Goal: Information Seeking & Learning: Understand process/instructions

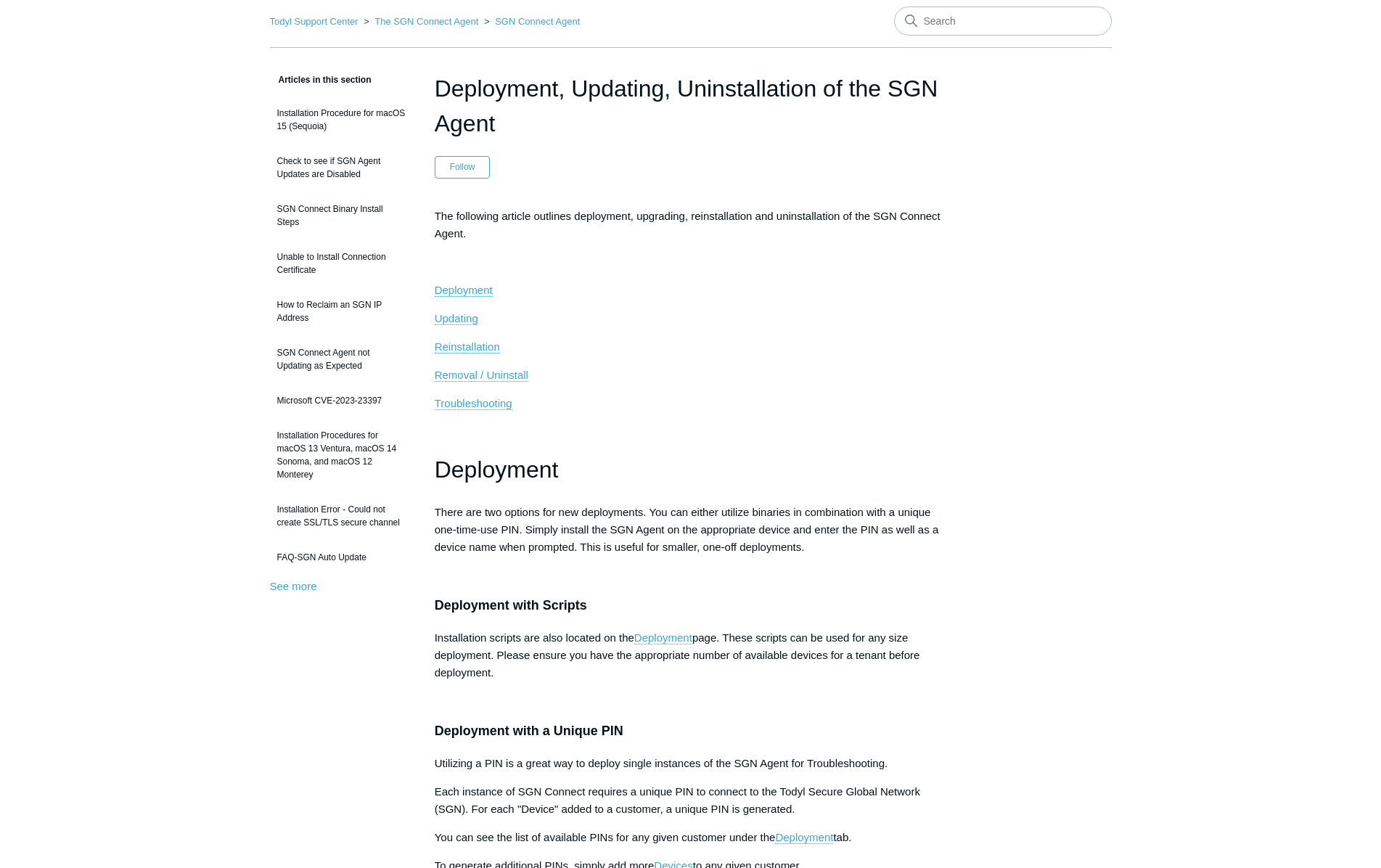
scroll to position [54, 0]
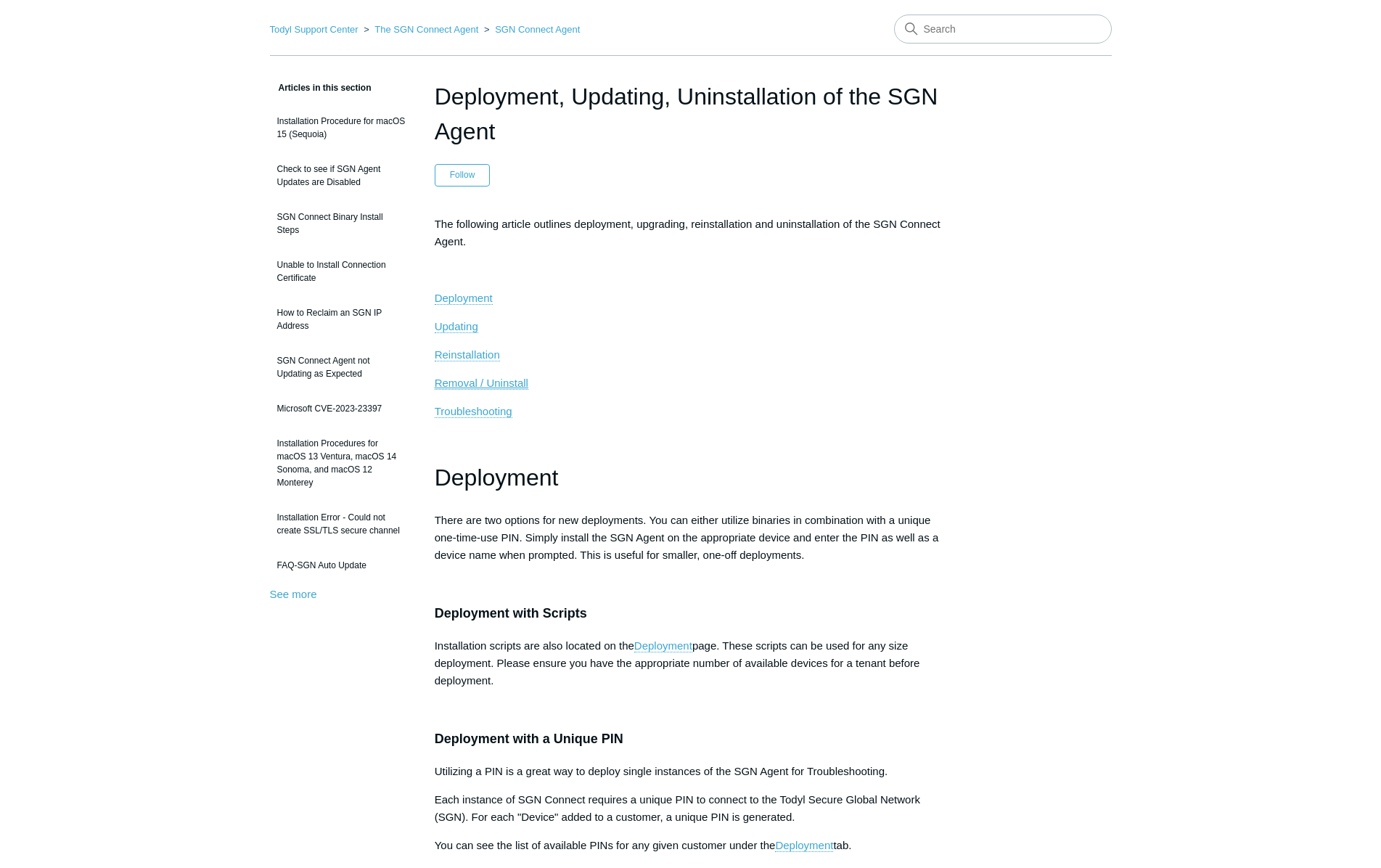
click at [461, 383] on span "Removal / Uninstall" at bounding box center [481, 383] width 94 height 13
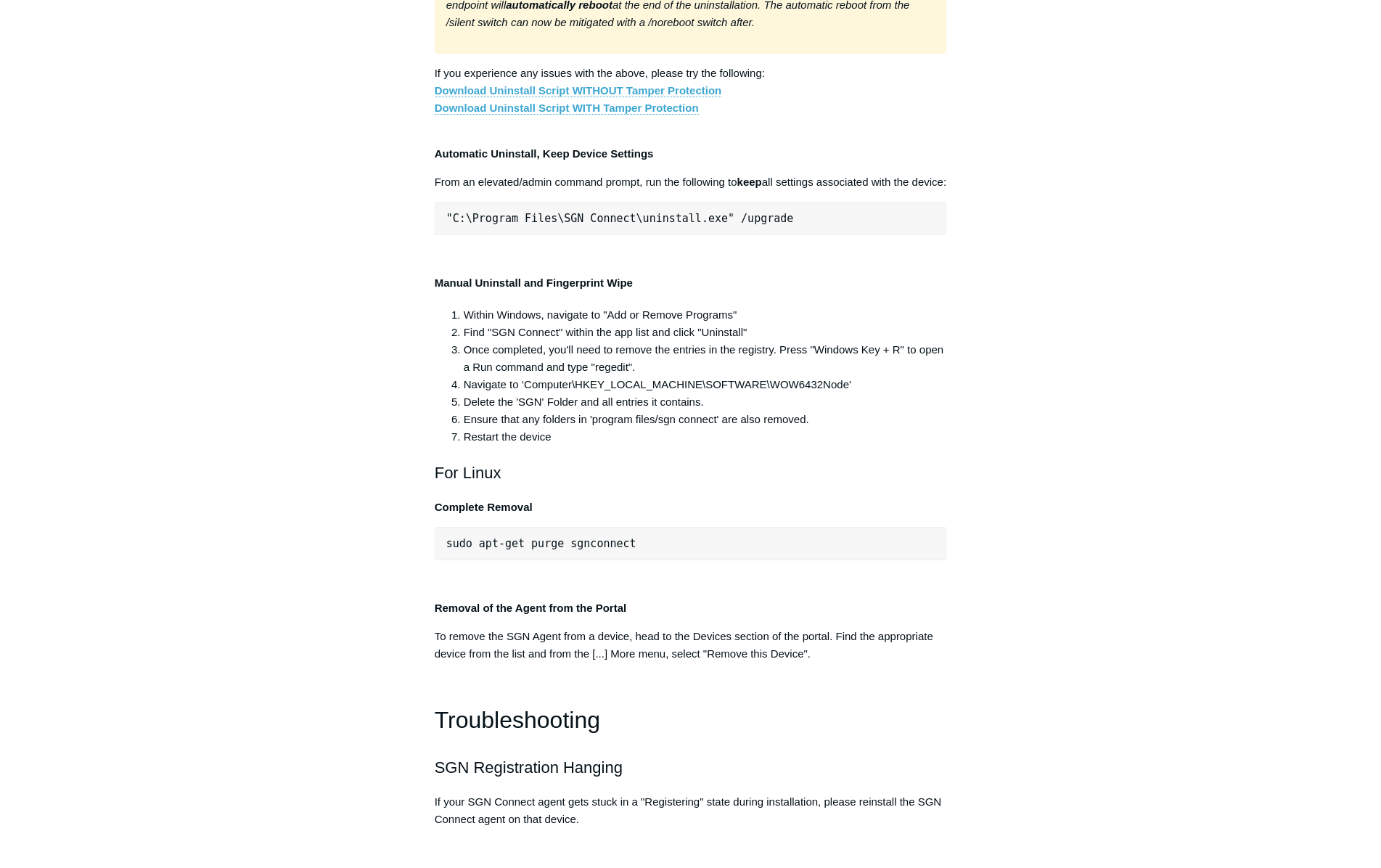
scroll to position [2720, 0]
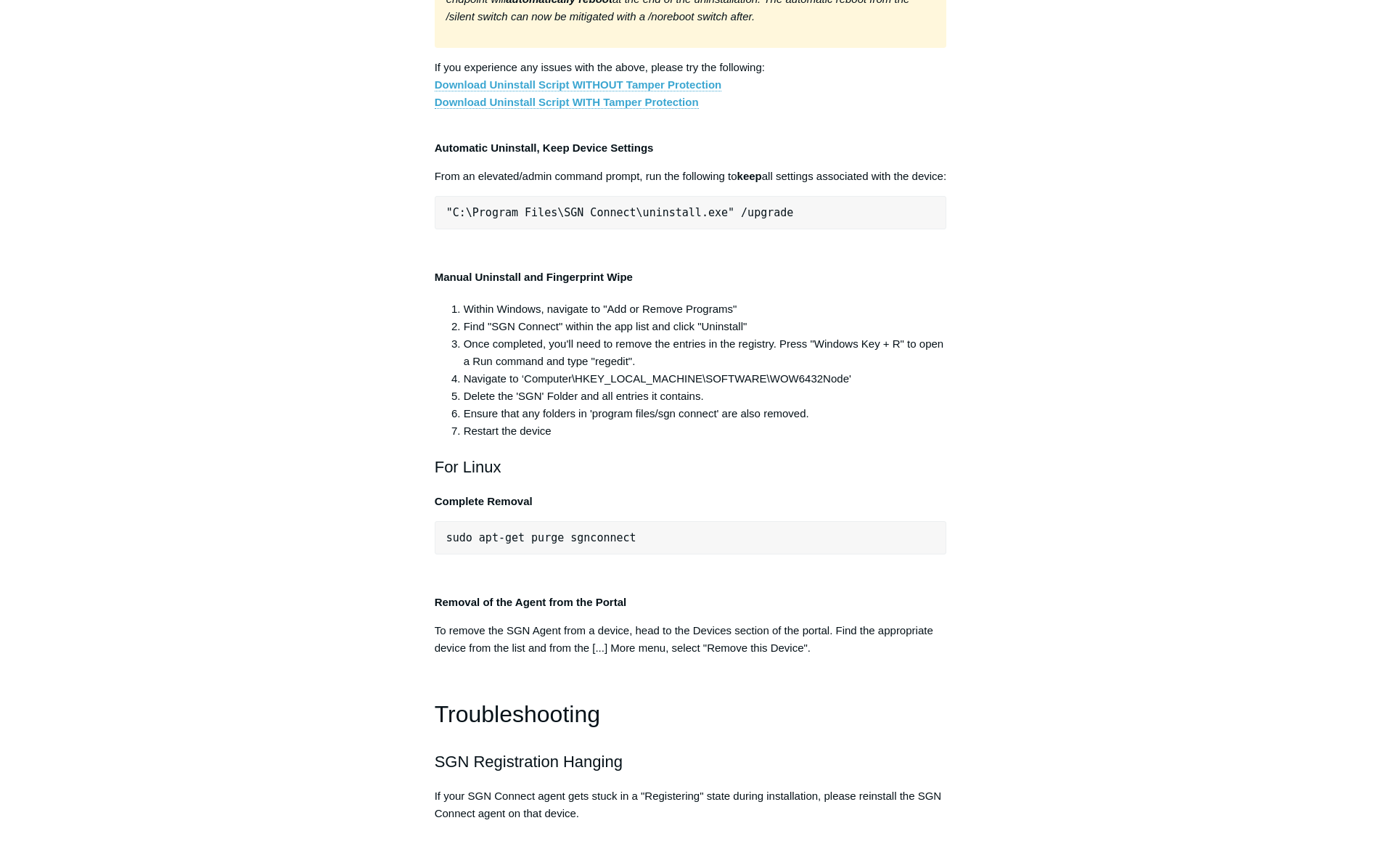
drag, startPoint x: 729, startPoint y: 431, endPoint x: 439, endPoint y: 418, distance: 290.3
copy span ""C:\Program Files\SGN Connect\uninstall.exe""
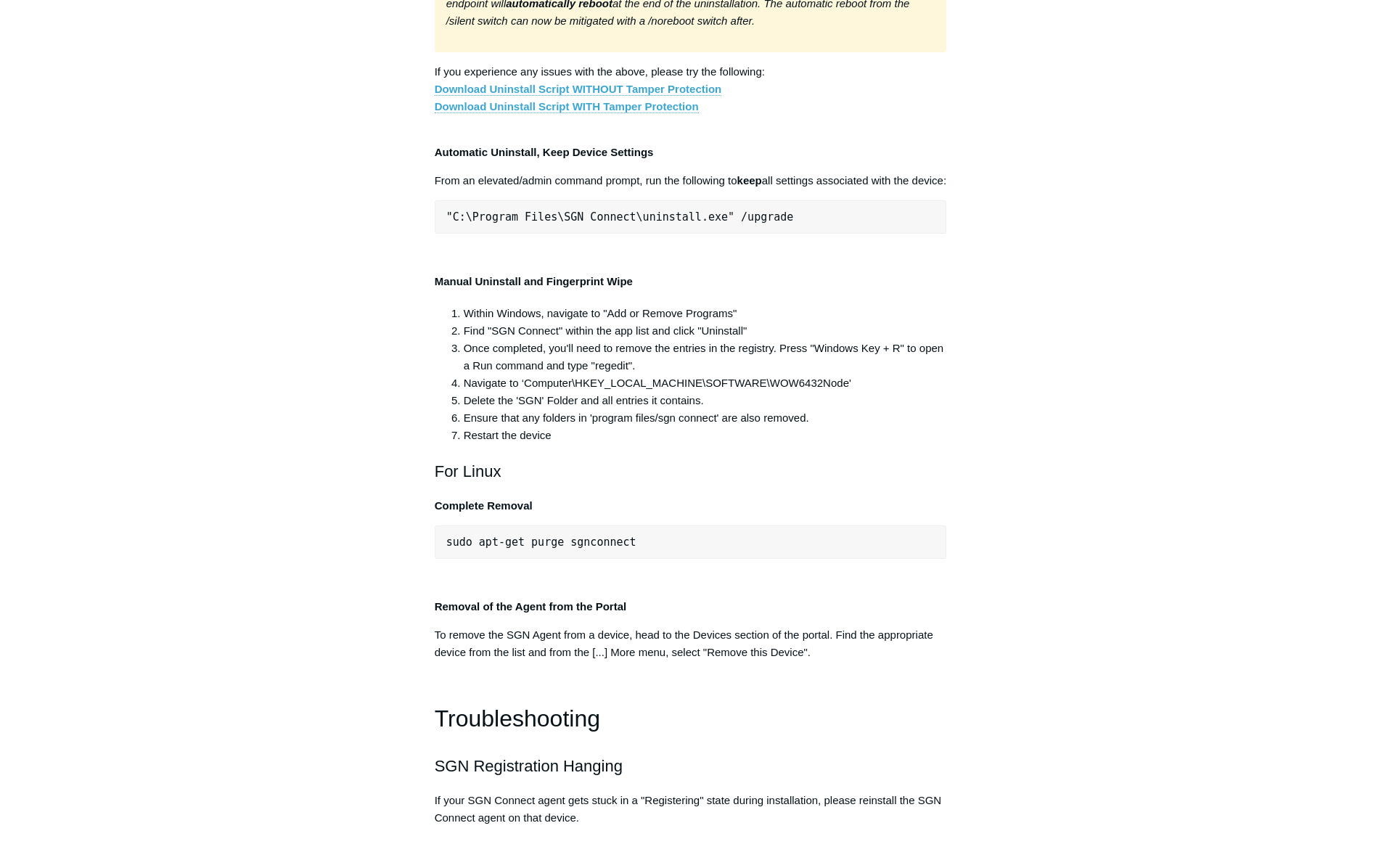
copy span ""C:\Program Files\SGN Connect\uninstall.exe""
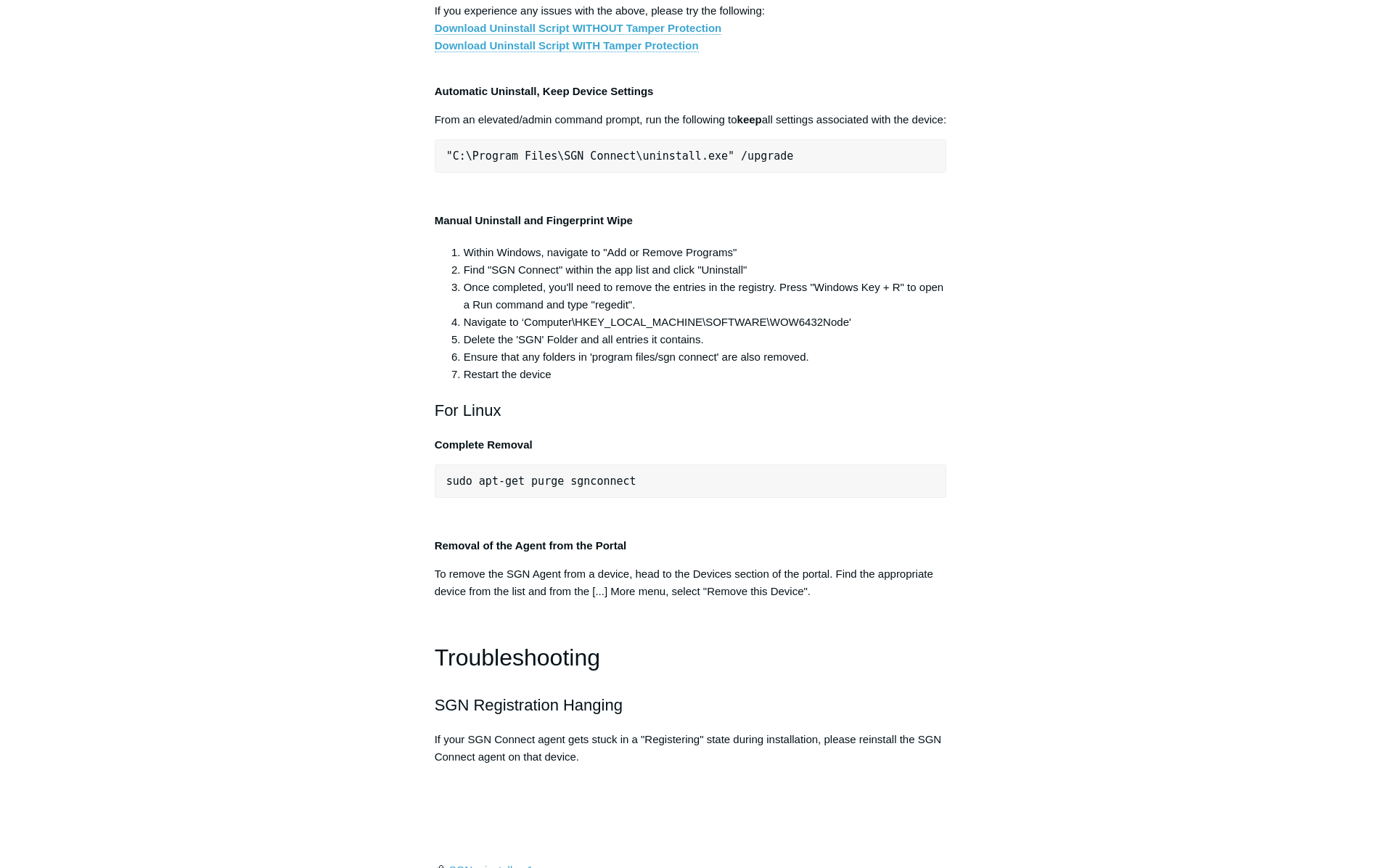
scroll to position [2777, 0]
drag, startPoint x: 710, startPoint y: 447, endPoint x: 911, endPoint y: 453, distance: 201.1
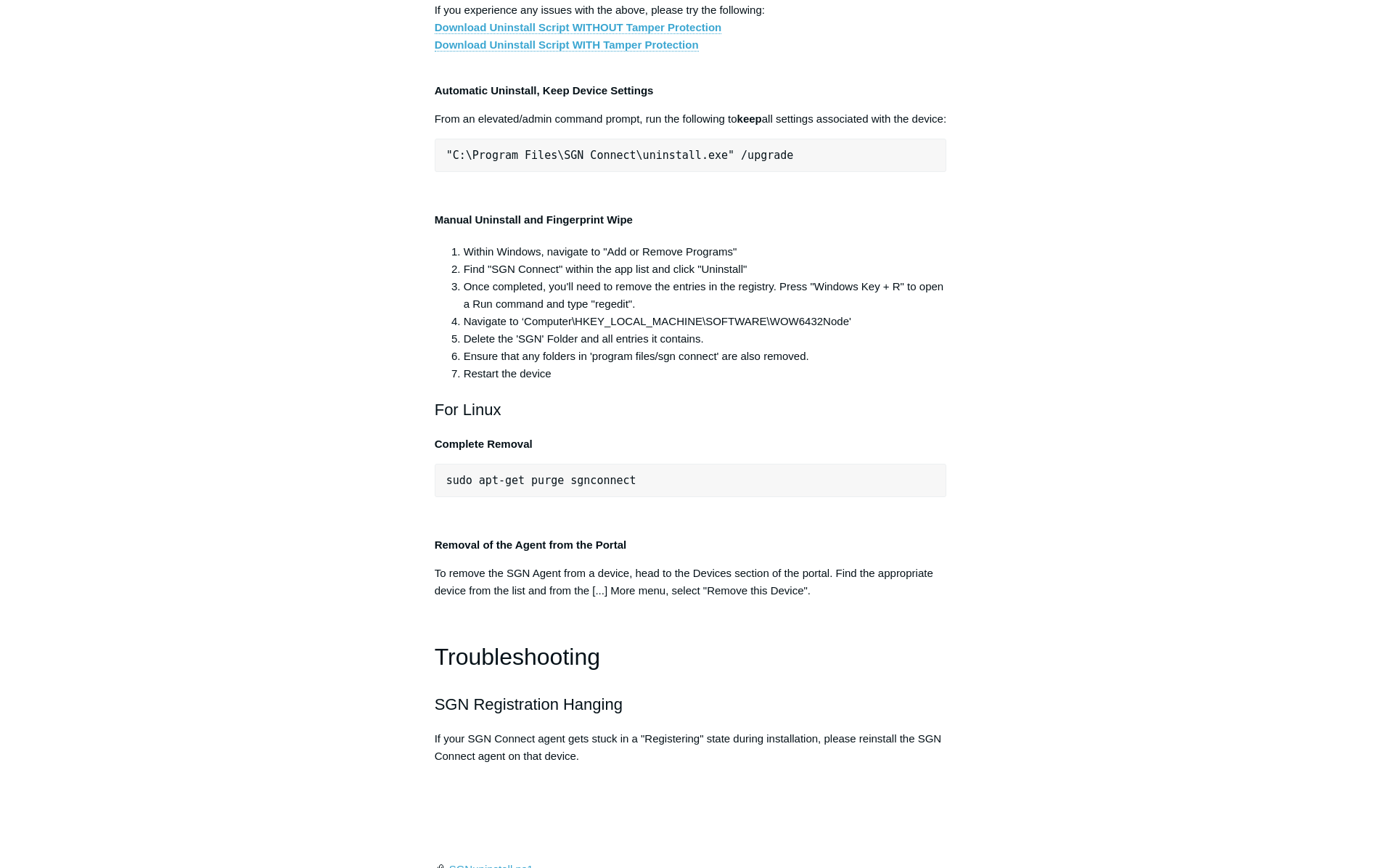
drag, startPoint x: 816, startPoint y: 436, endPoint x: 1018, endPoint y: 448, distance: 202.4
drag, startPoint x: 522, startPoint y: 440, endPoint x: 452, endPoint y: 437, distance: 70.1
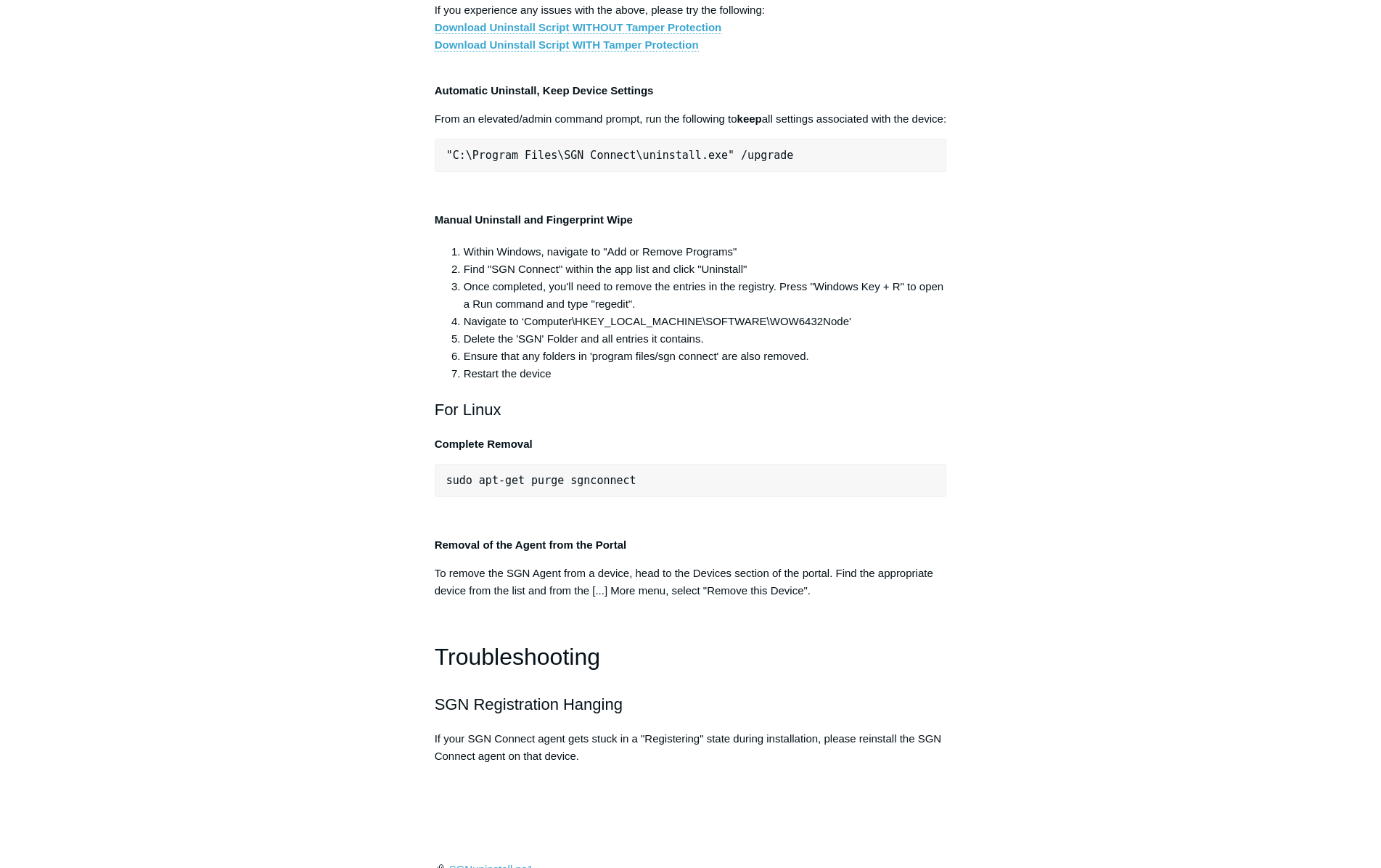
drag, startPoint x: 725, startPoint y: 360, endPoint x: 457, endPoint y: 361, distance: 268.0
drag, startPoint x: 604, startPoint y: 375, endPoint x: 716, endPoint y: 376, distance: 112.0
drag, startPoint x: 756, startPoint y: 366, endPoint x: 440, endPoint y: 363, distance: 316.0
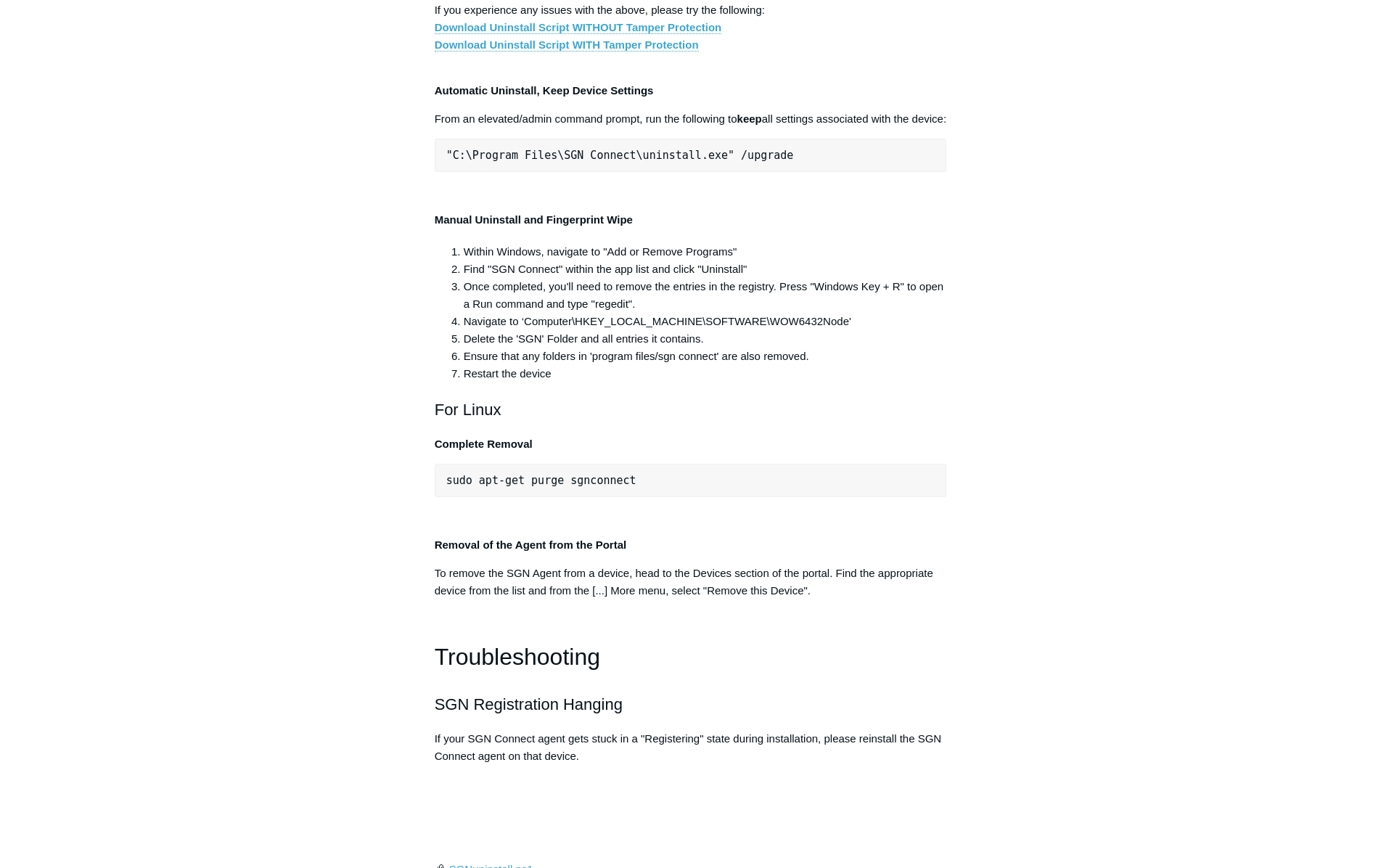
copy span ""C:\Program Files\SGN Connect\uninstall.exe""
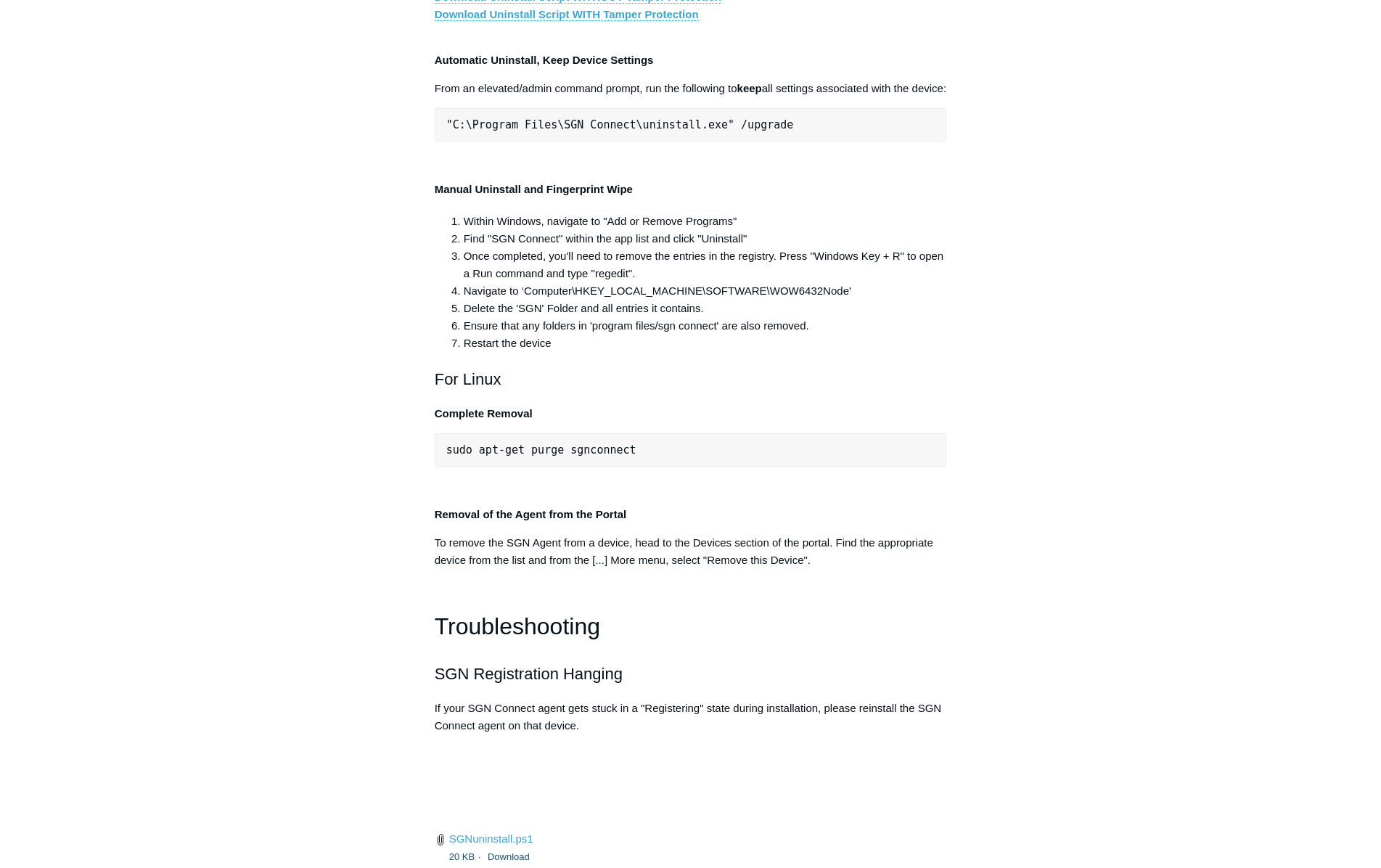
scroll to position [2811, 0]
